Goal: Book appointment/travel/reservation

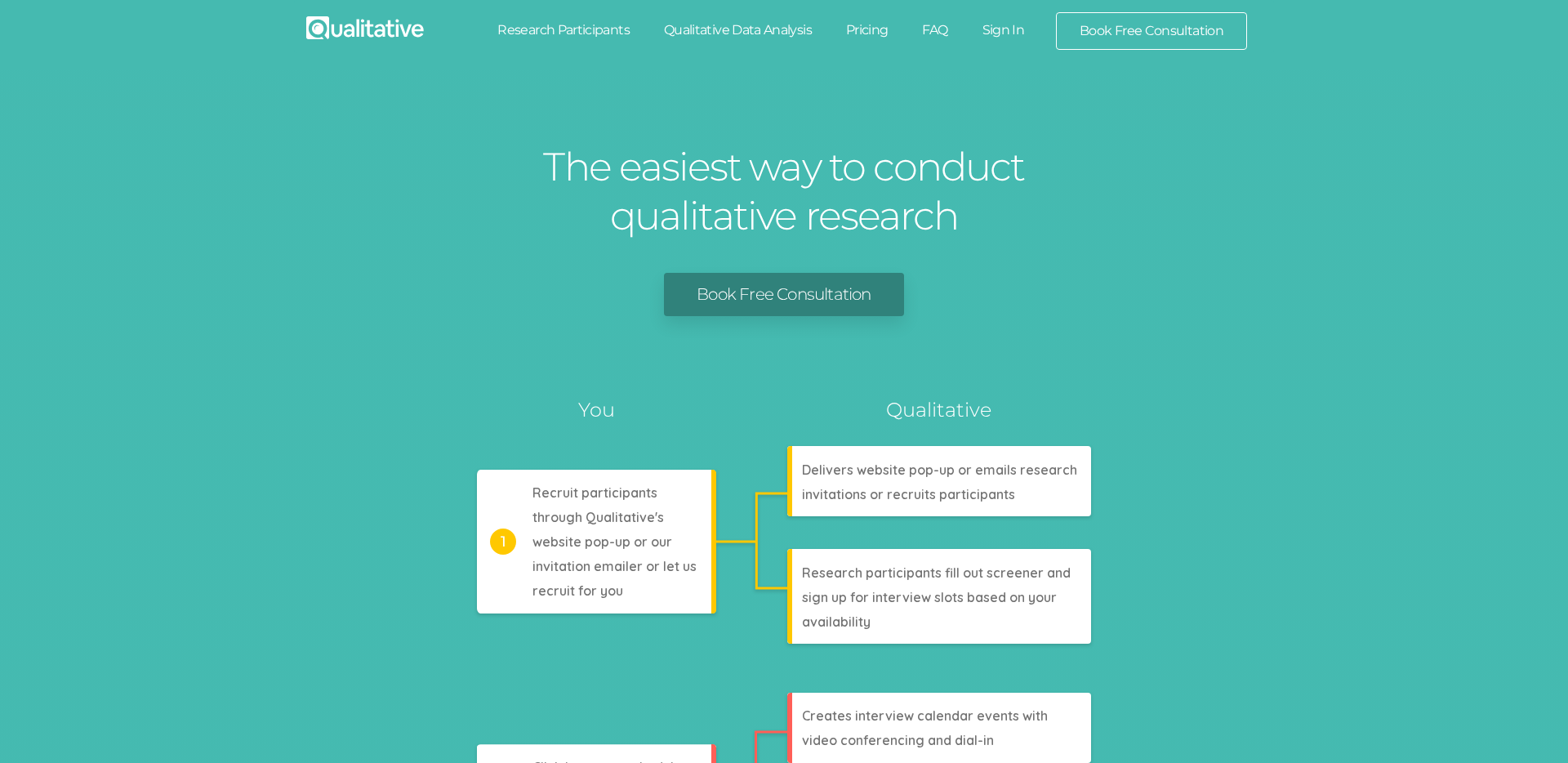
click at [1322, 138] on div "The easiest way to conduct qualitative research Book Free Consultation Analyzes…" at bounding box center [784, 721] width 1568 height 1305
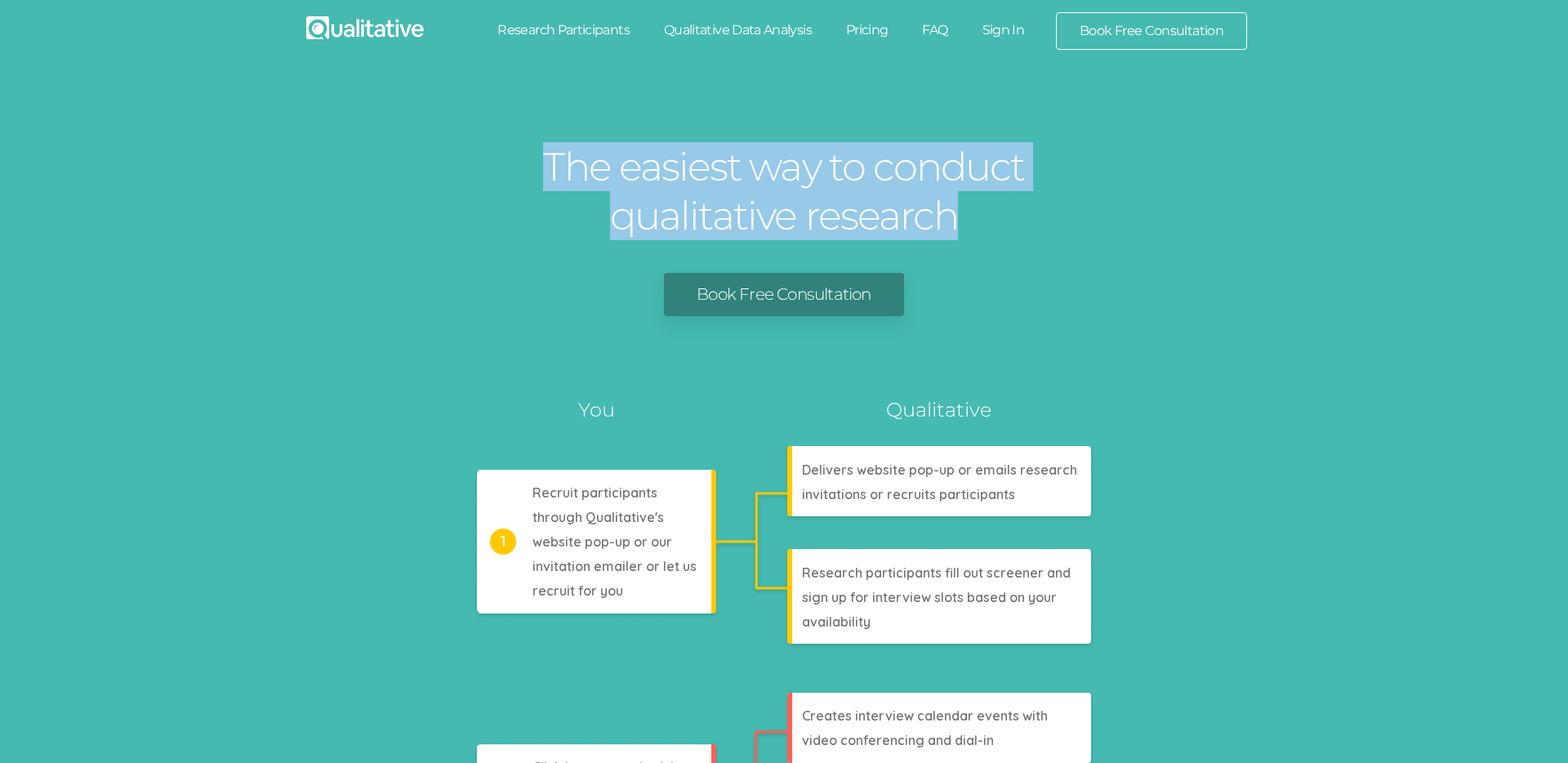
drag, startPoint x: 878, startPoint y: 208, endPoint x: 552, endPoint y: 166, distance: 328.7
click at [552, 166] on h1 "The easiest way to conduct qualitative research" at bounding box center [784, 191] width 490 height 98
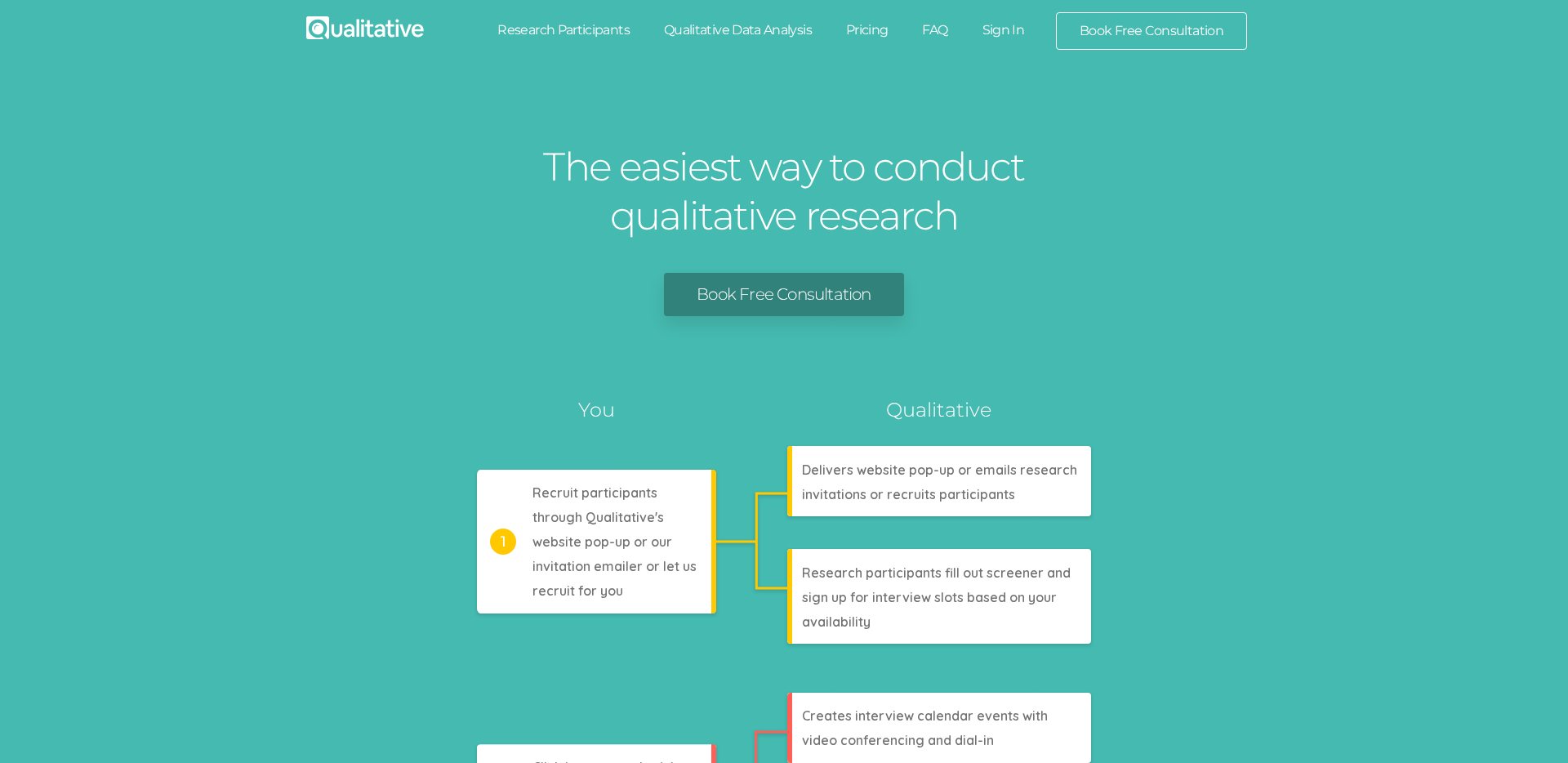
click at [519, 152] on div "The easiest way to conduct qualitative research Book Free Consultation Analyzes…" at bounding box center [784, 721] width 1568 height 1305
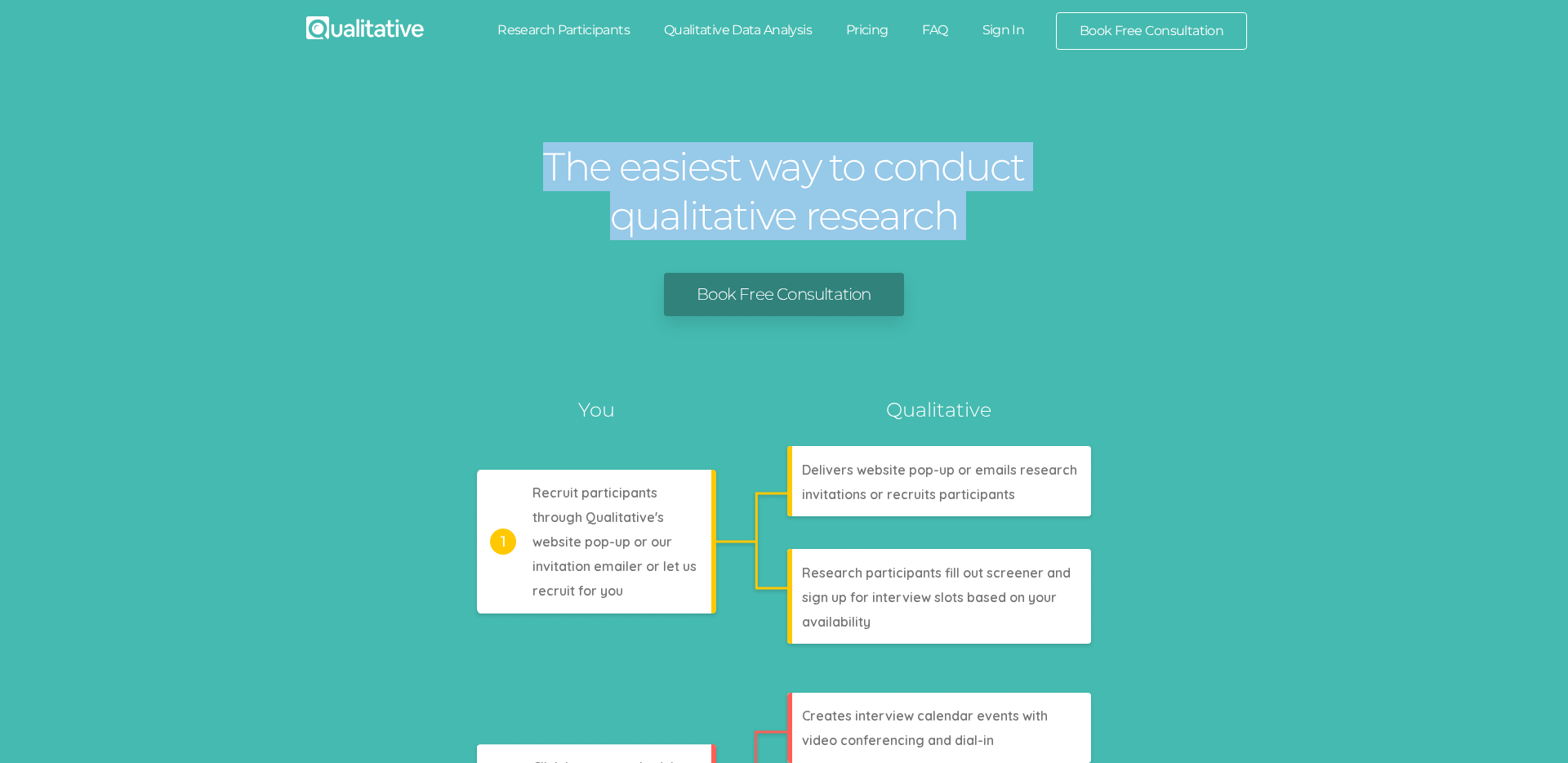
drag, startPoint x: 524, startPoint y: 150, endPoint x: 1014, endPoint y: 248, distance: 499.7
click at [1014, 248] on div "The easiest way to conduct qualitative research Book Free Consultation Analyzes…" at bounding box center [784, 721] width 1568 height 1305
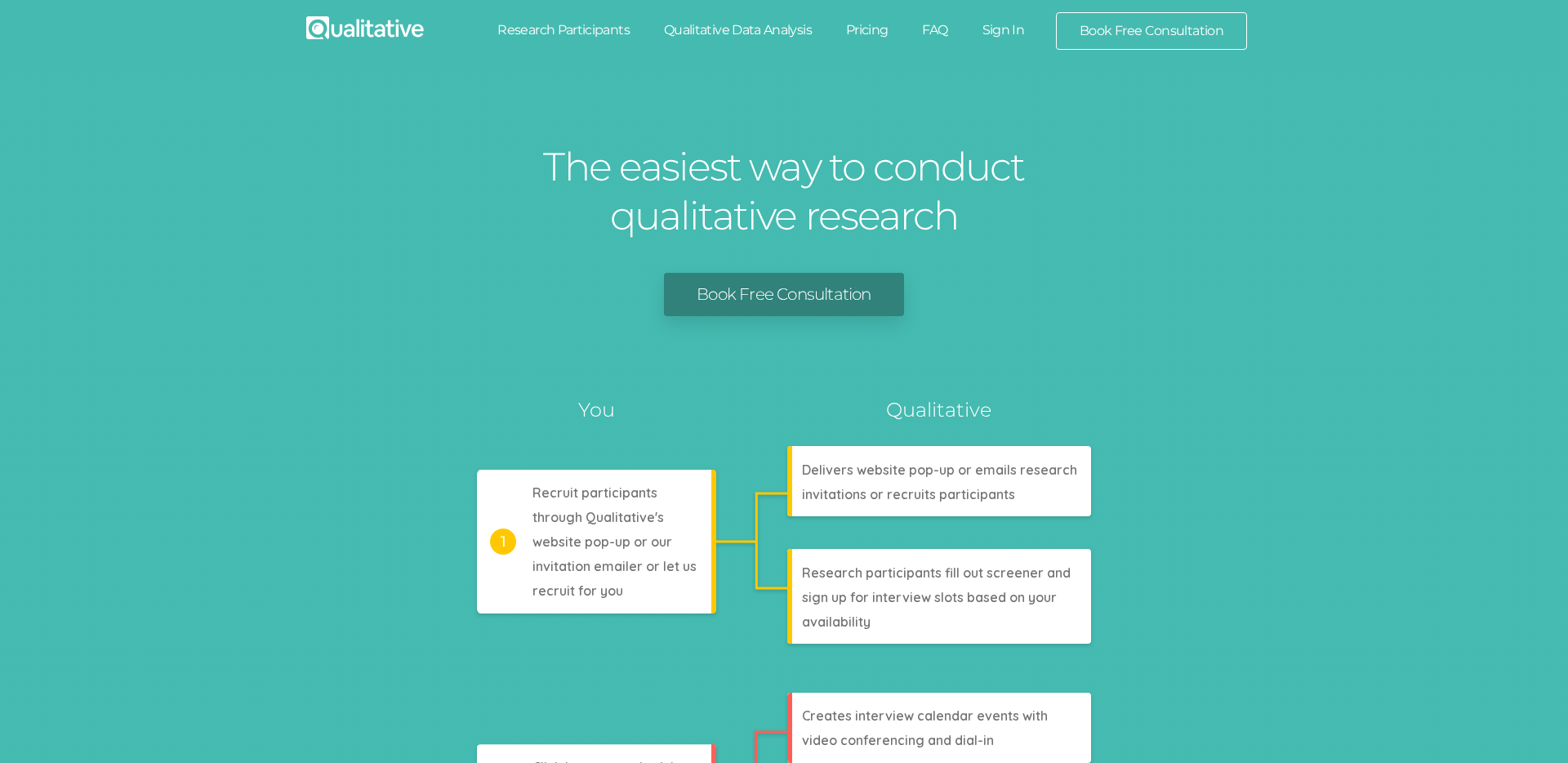
click at [1021, 239] on h1 "The easiest way to conduct qualitative research" at bounding box center [784, 191] width 490 height 98
click at [1175, 33] on link "Book Free Consultation" at bounding box center [1151, 31] width 190 height 36
click at [809, 299] on link "Book Free Consultation" at bounding box center [784, 295] width 239 height 44
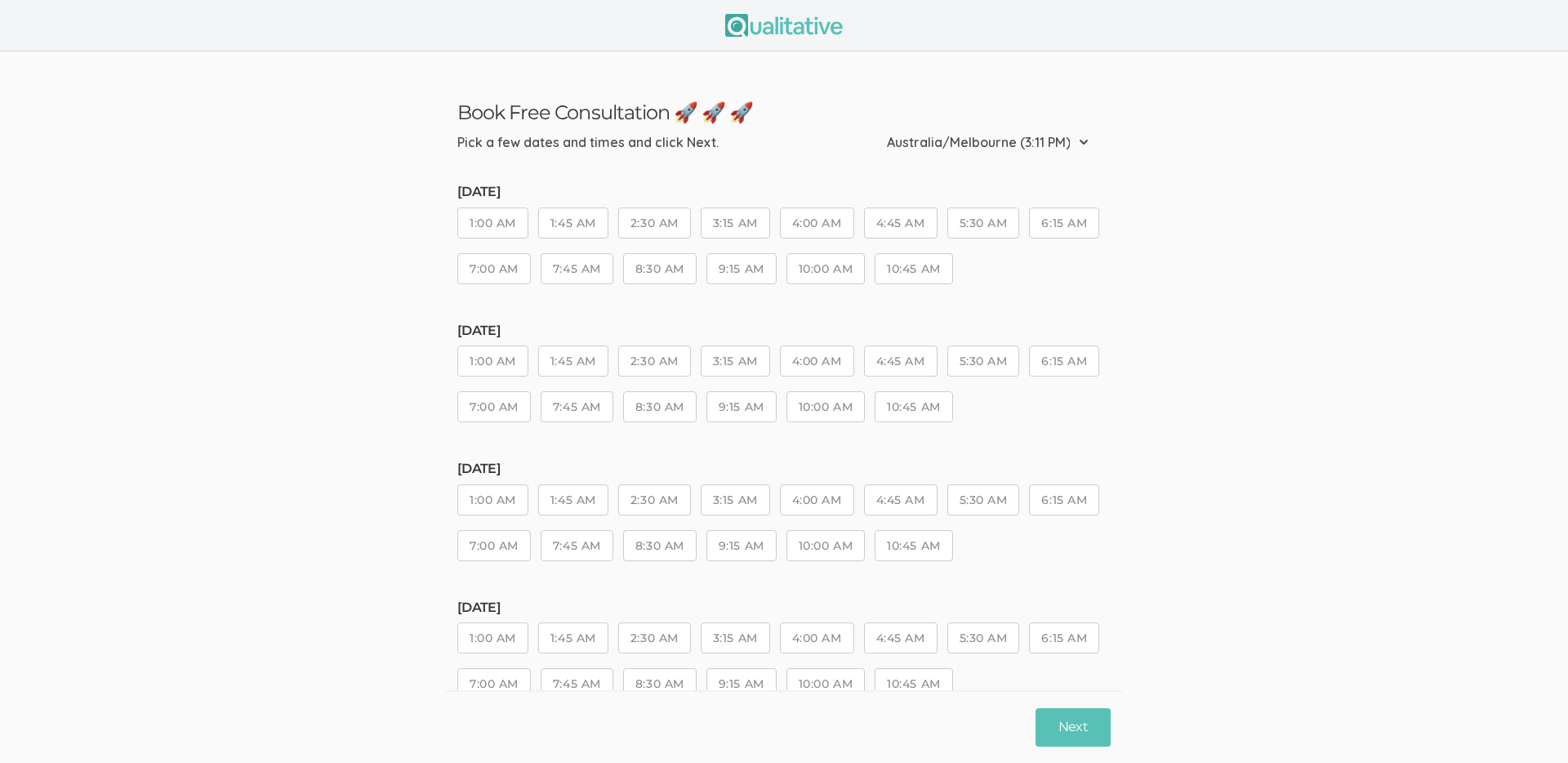
click at [338, 158] on ui-view "Book Free Consultation 🚀 🚀 🚀 Pick a few dates and times and click Next. Etc/GMT…" at bounding box center [784, 501] width 1568 height 899
click at [696, 277] on button "8:30 AM" at bounding box center [660, 268] width 74 height 31
click at [1076, 726] on button "Next" at bounding box center [1072, 728] width 75 height 39
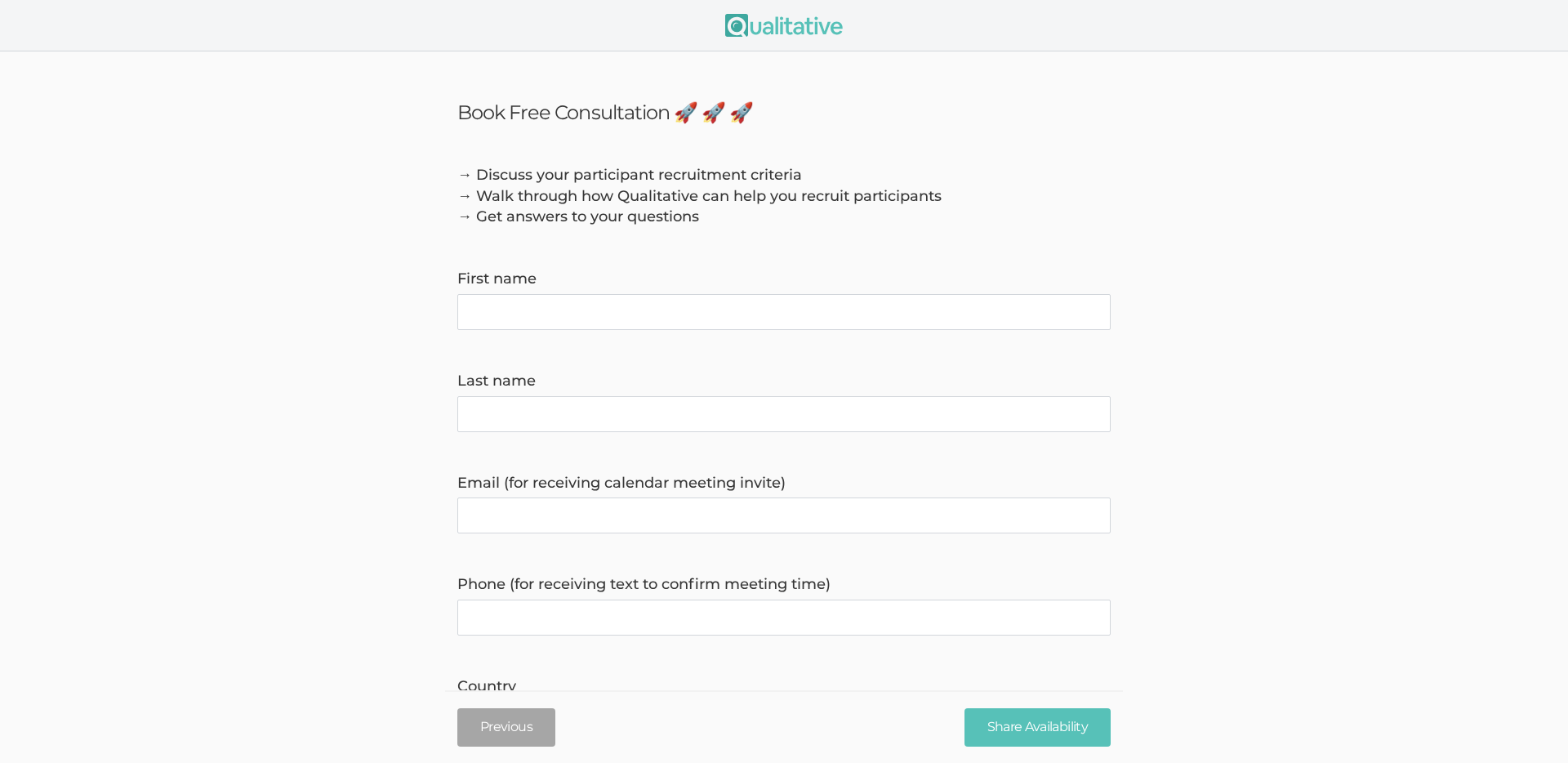
drag, startPoint x: 664, startPoint y: 307, endPoint x: 672, endPoint y: 304, distance: 8.5
click at [664, 307] on name "First name" at bounding box center [784, 312] width 653 height 36
type name "Jacqueline"
type name "Nguyen"
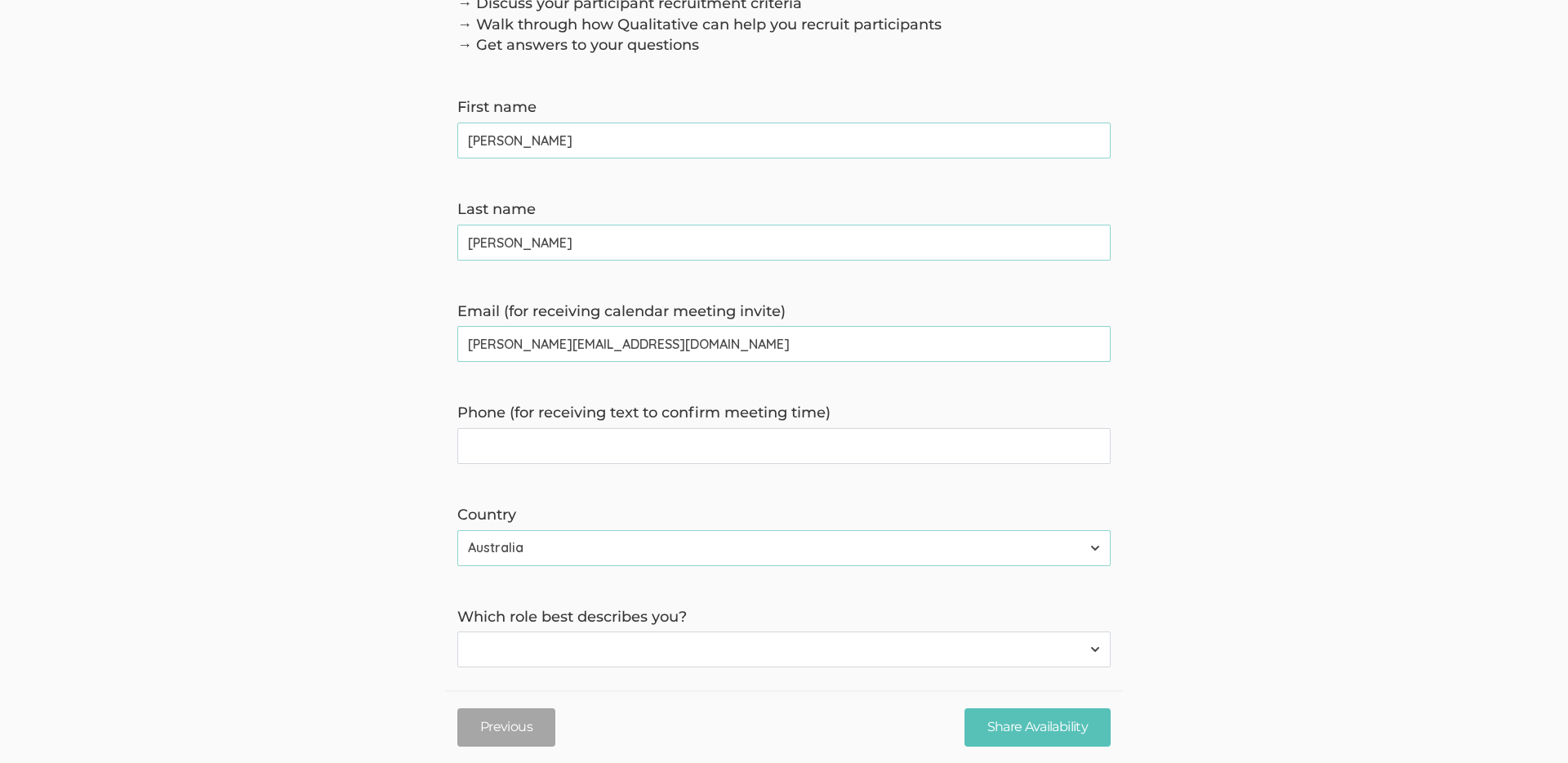
scroll to position [180, 0]
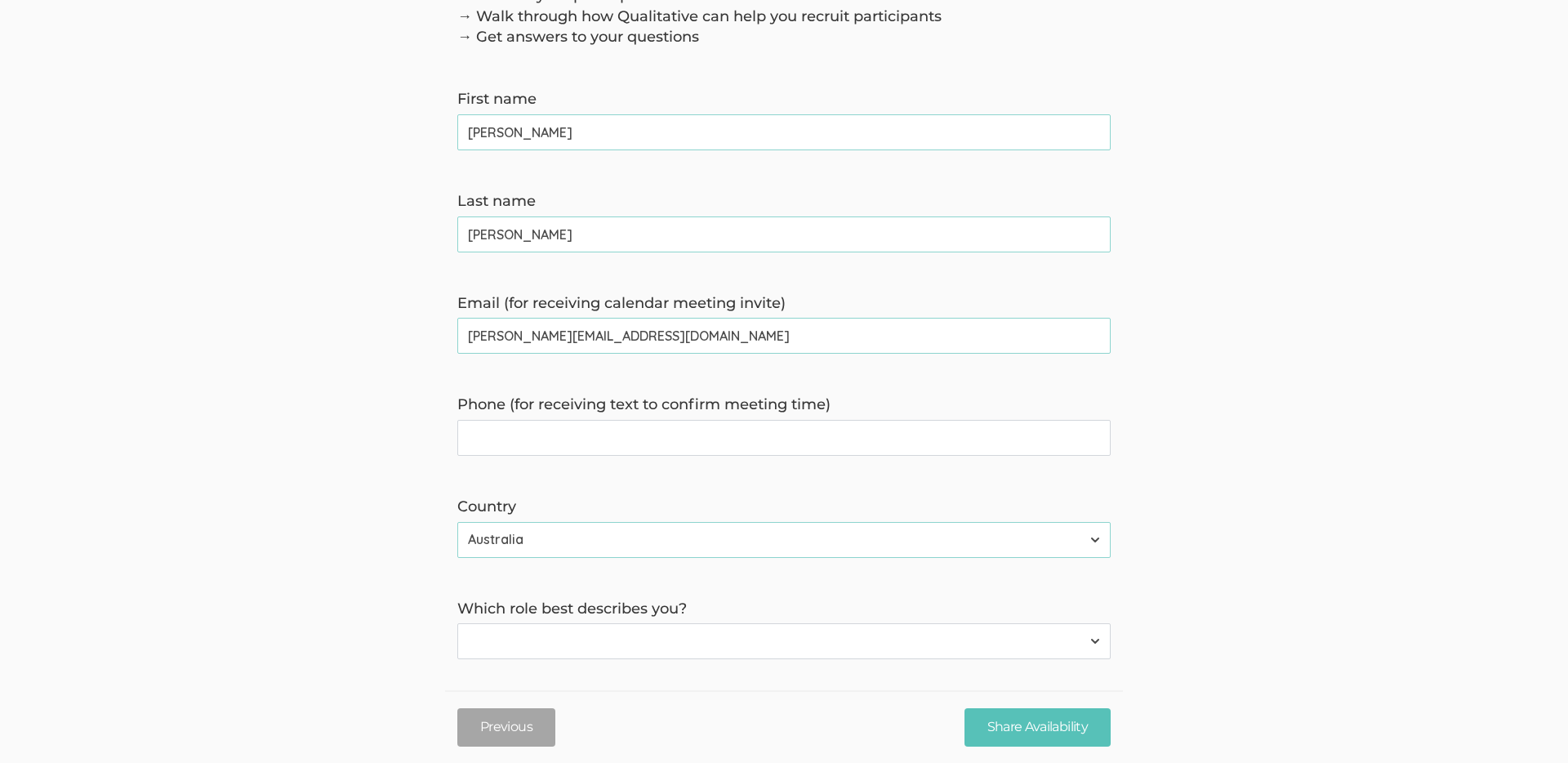
type invite\) "jackie@honeycombstrategy.com.au"
click at [567, 426] on time\) "Phone (for receiving text to confirm meeting time)" at bounding box center [784, 438] width 653 height 36
type time\) "0422"
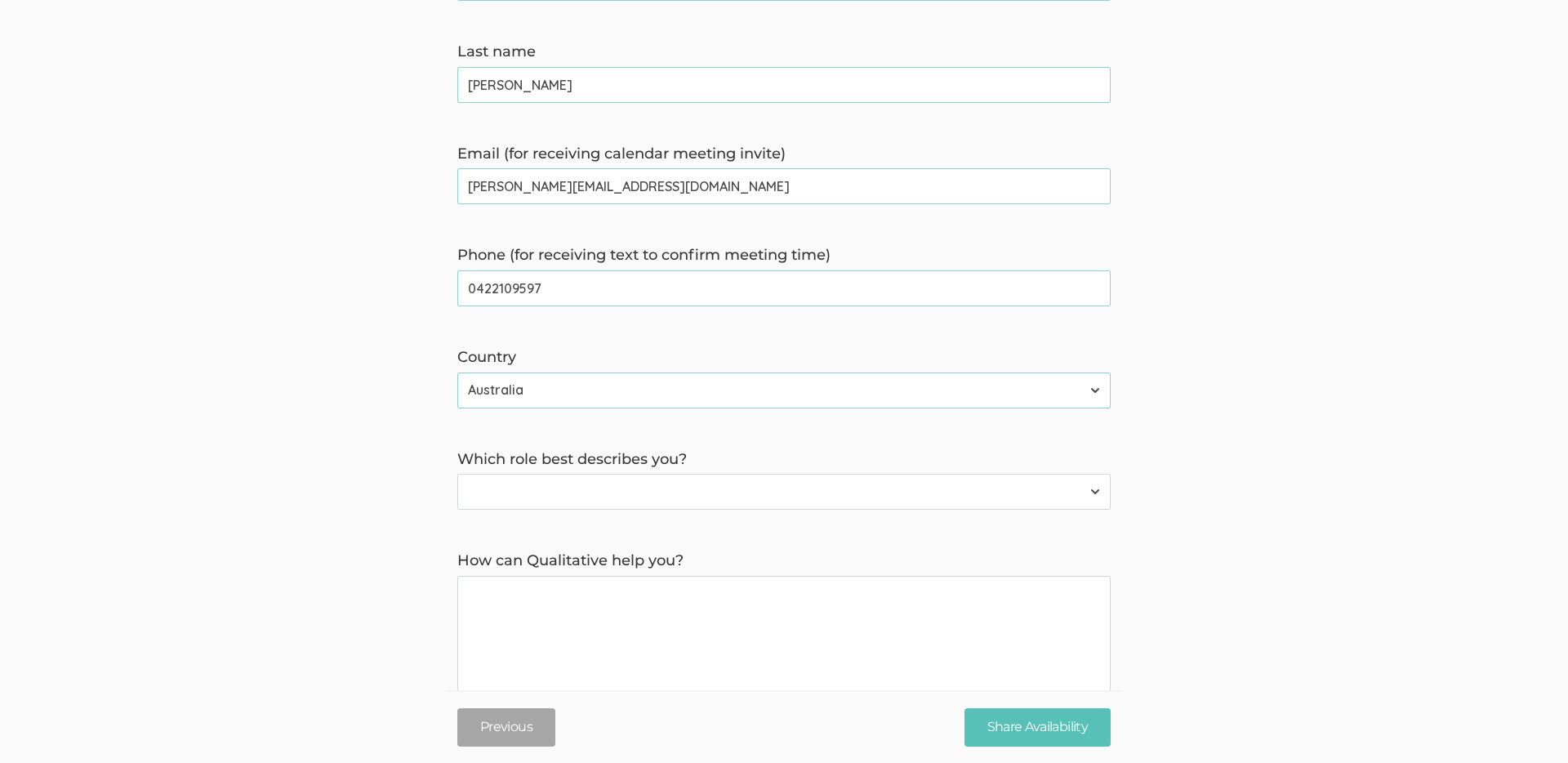
scroll to position [337, 0]
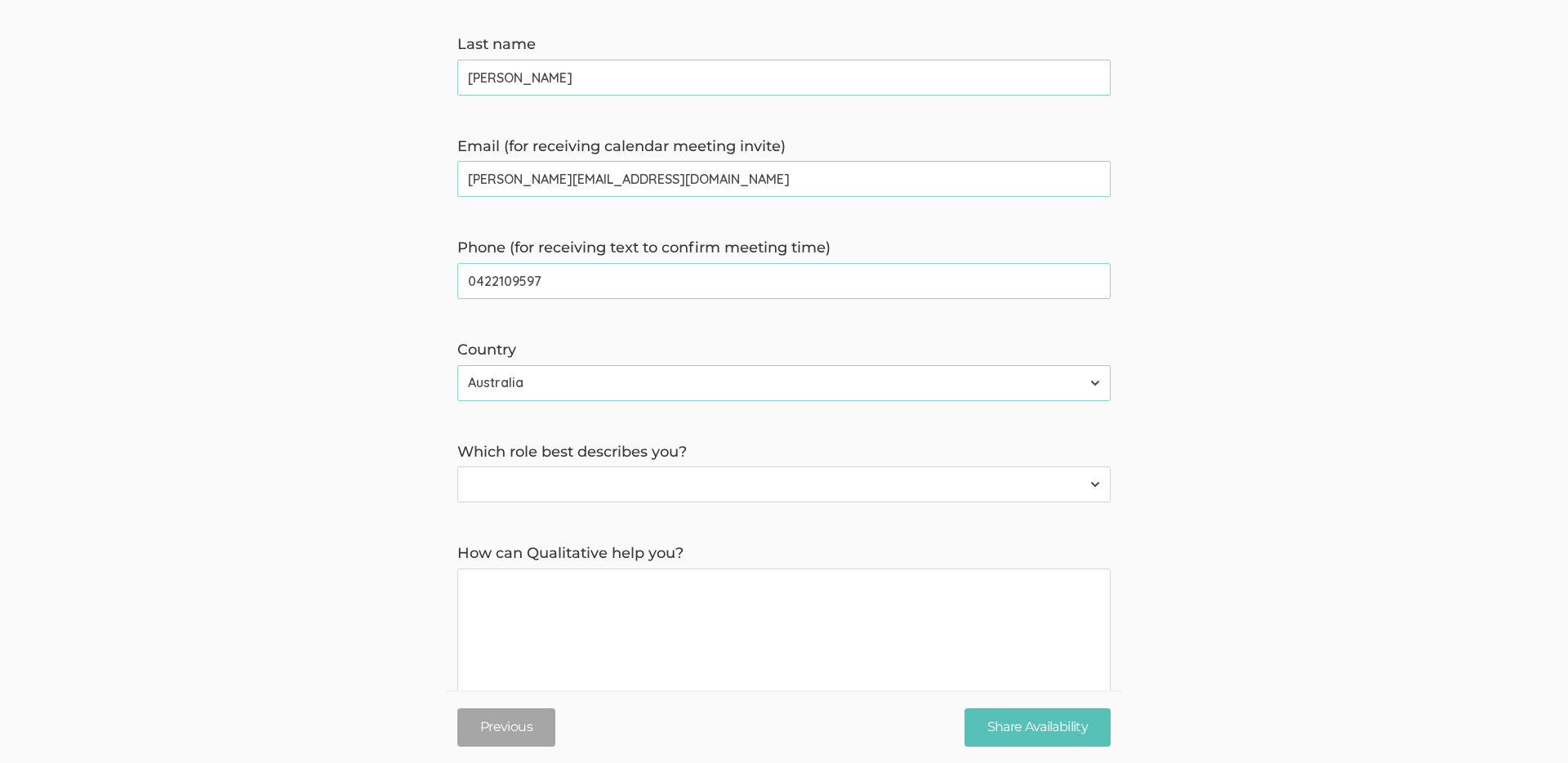
type time\) "0422109597"
click at [735, 487] on select "Participant Researcher" at bounding box center [784, 484] width 653 height 36
select select "1"
click at [458, 469] on select "Participant Researcher" at bounding box center [784, 484] width 653 height 36
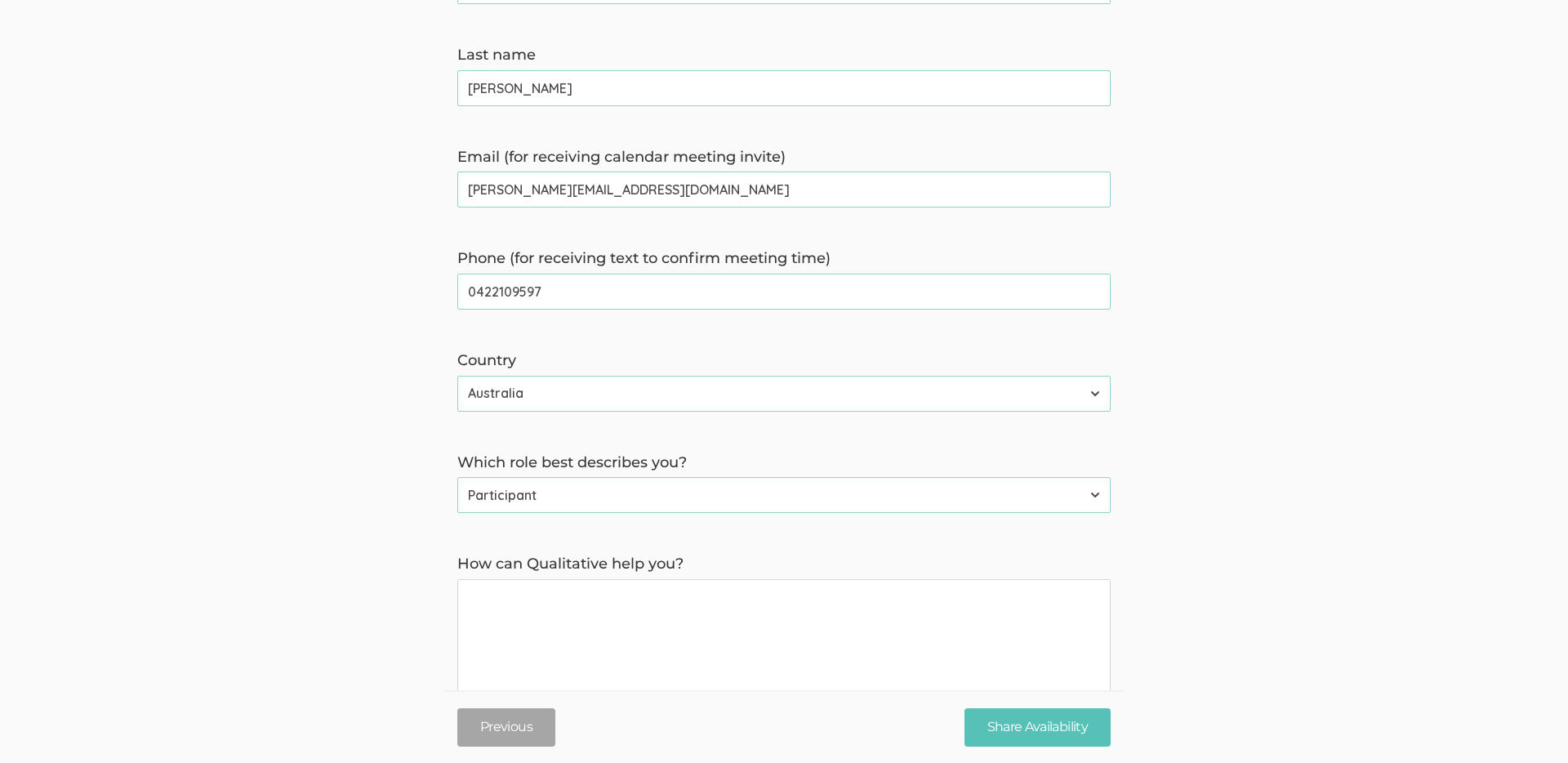
click at [701, 412] on div "Country Afghanistan Åland Islands Albania Algeria American Samoa Andorra Angola…" at bounding box center [784, 381] width 678 height 61
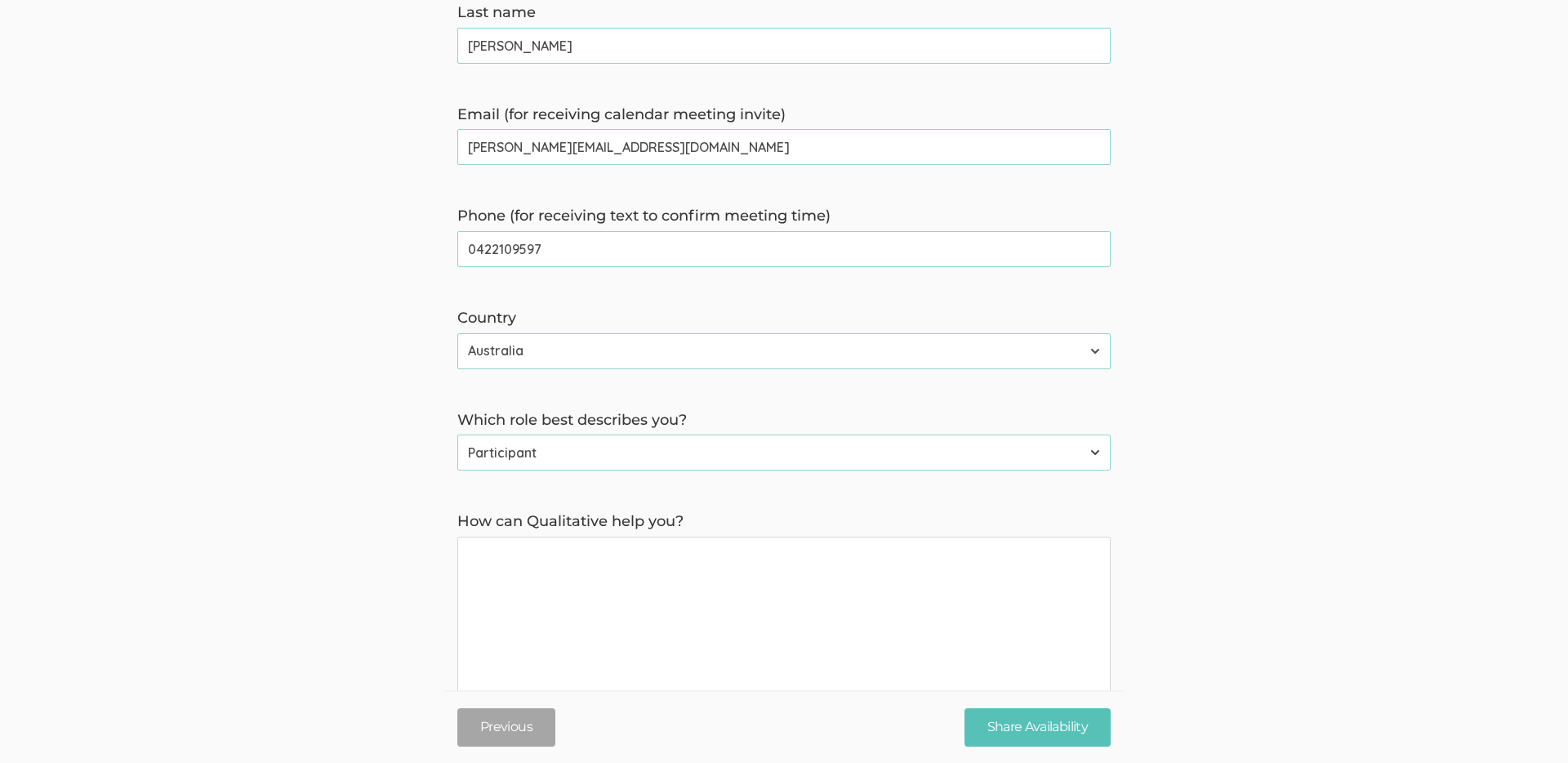
scroll to position [470, 0]
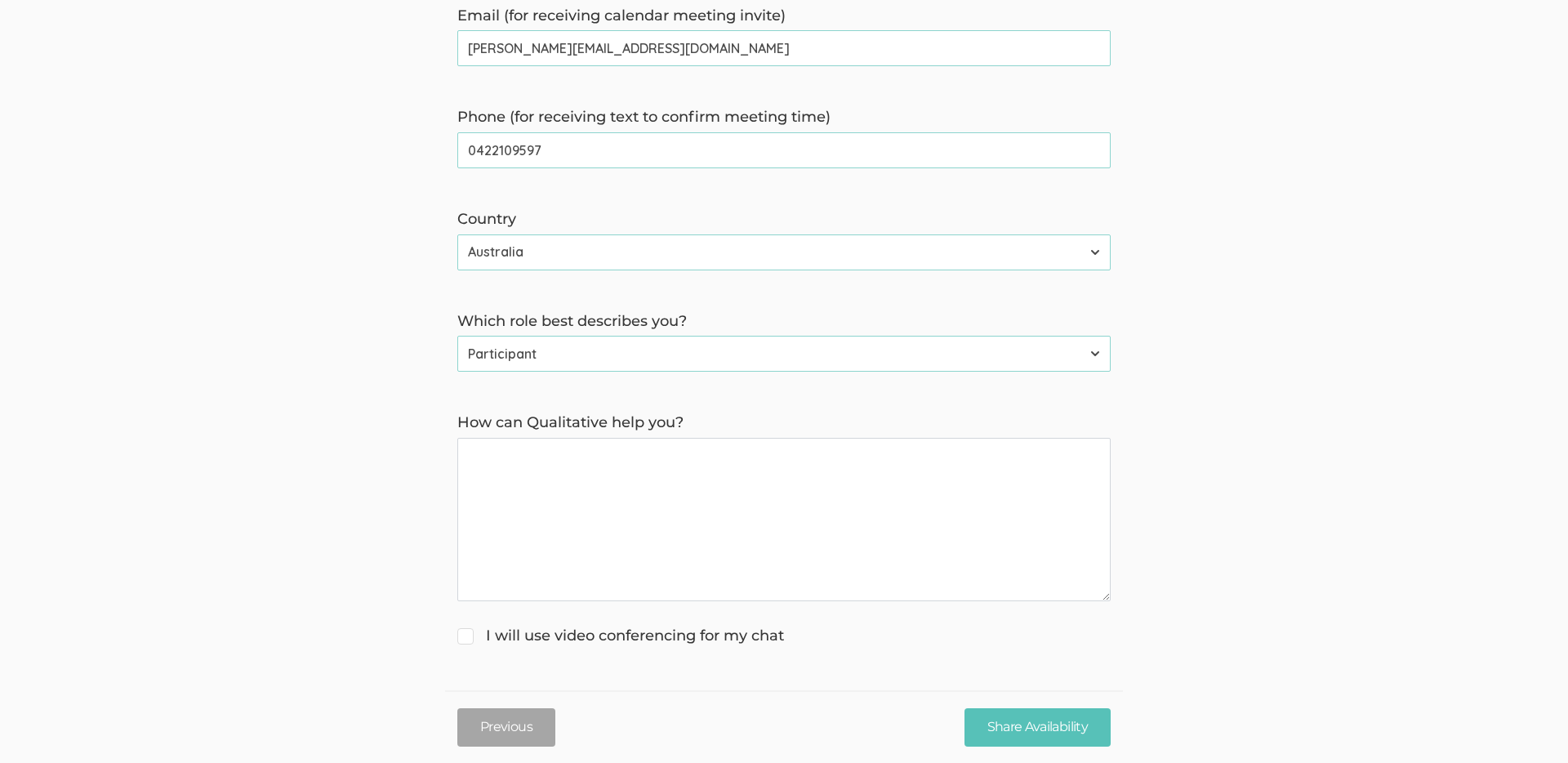
click at [715, 481] on you\? "How can Qualitative help you?" at bounding box center [784, 519] width 653 height 163
click at [698, 639] on span "I will use video conferencing for my chat" at bounding box center [621, 636] width 327 height 21
click at [468, 639] on input "I will use video conferencing for my chat" at bounding box center [463, 634] width 11 height 11
checkbox input "true"
click at [813, 550] on you\? "How can Qualitative help you?" at bounding box center [784, 519] width 653 height 163
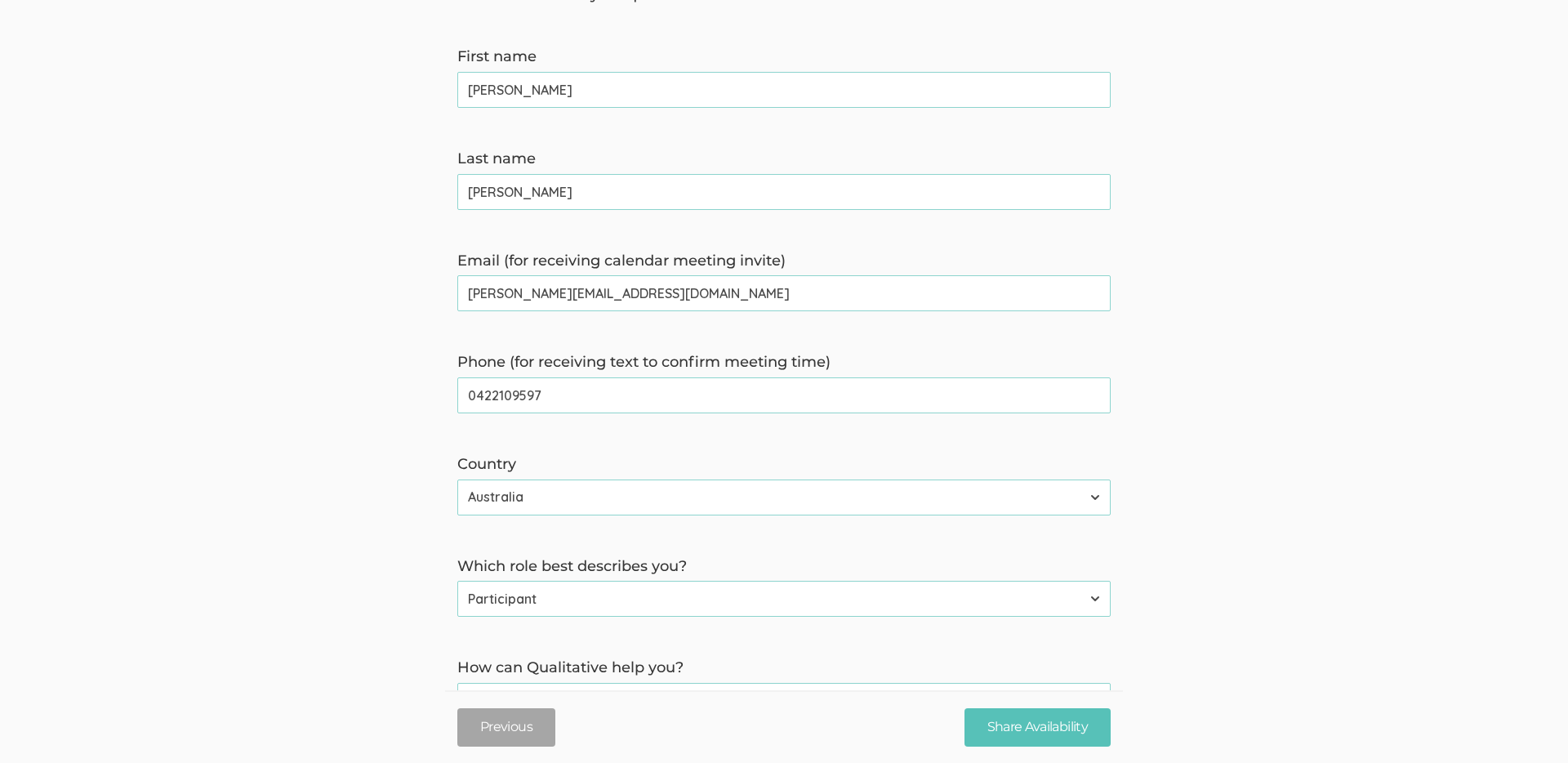
scroll to position [0, 0]
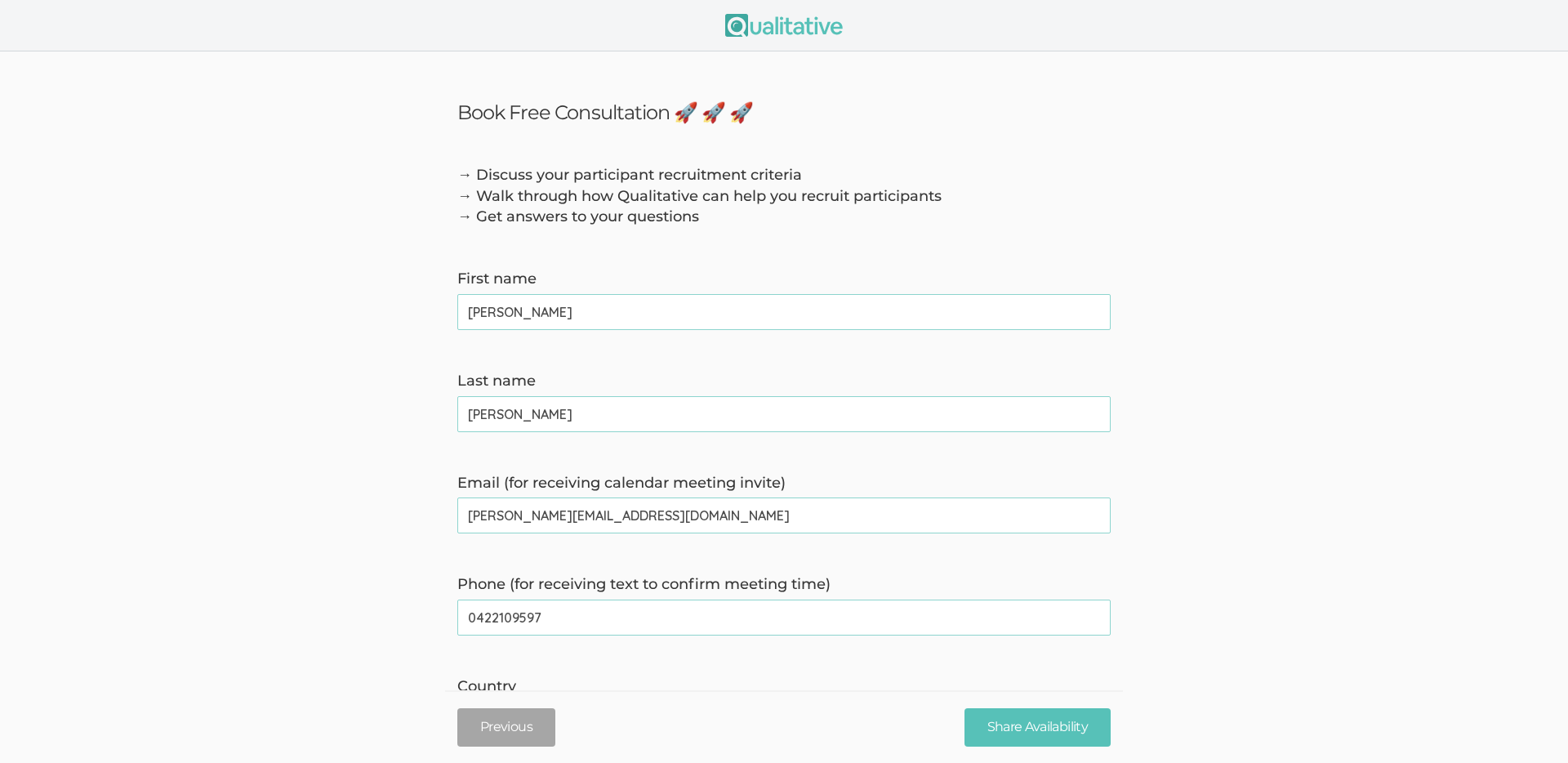
type you\? "We would love to hear more about your platform and the functionality. If we cou…"
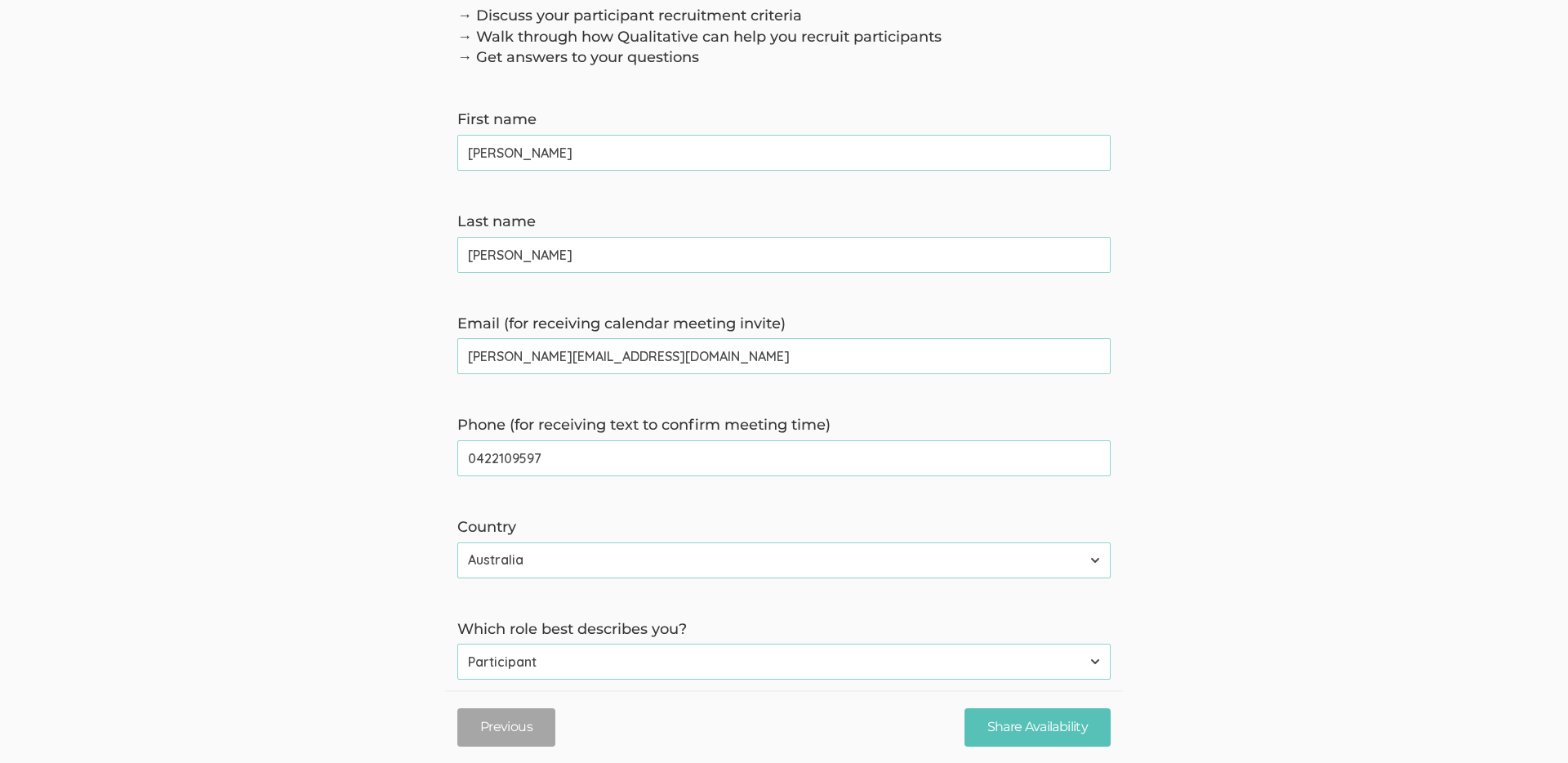
scroll to position [470, 0]
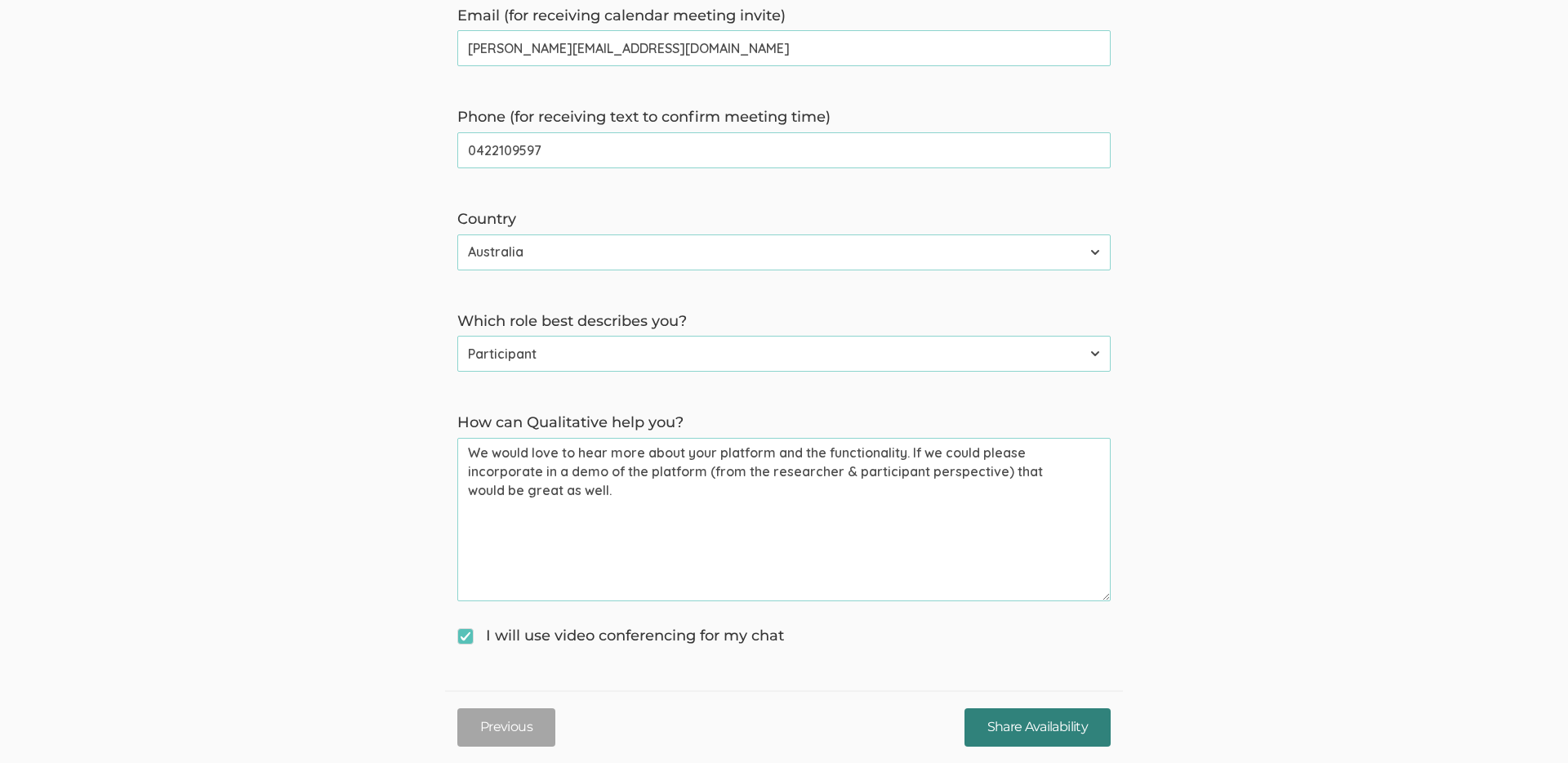
click at [1049, 728] on input "Share Availability" at bounding box center [1037, 728] width 146 height 39
